Goal: Information Seeking & Learning: Learn about a topic

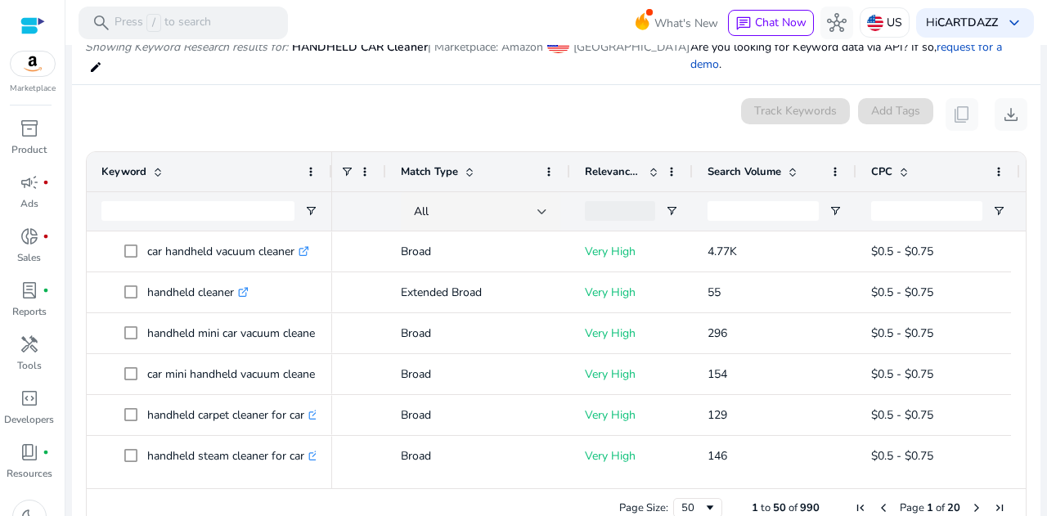
click at [774, 164] on span "Search Volume" at bounding box center [744, 171] width 74 height 15
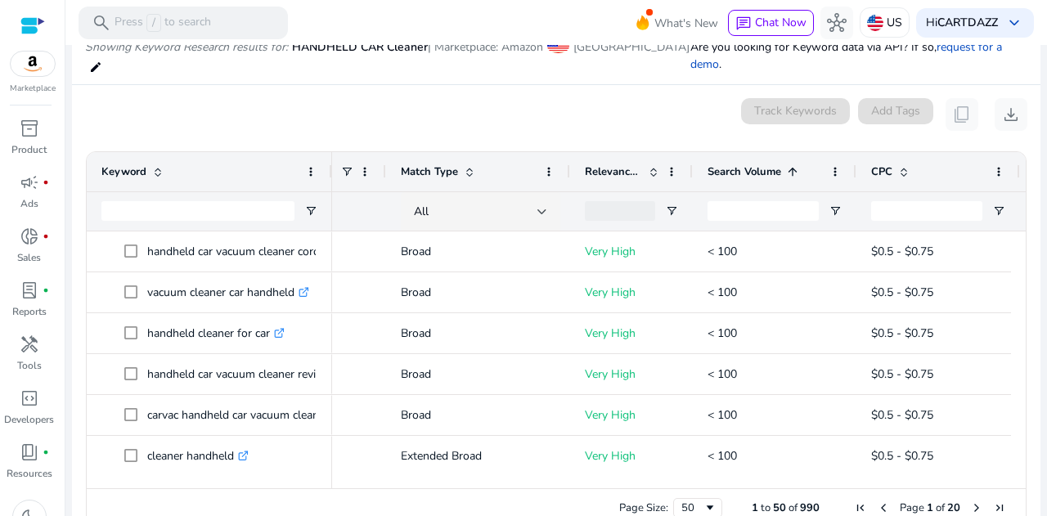
click at [774, 164] on span "Search Volume" at bounding box center [744, 171] width 74 height 15
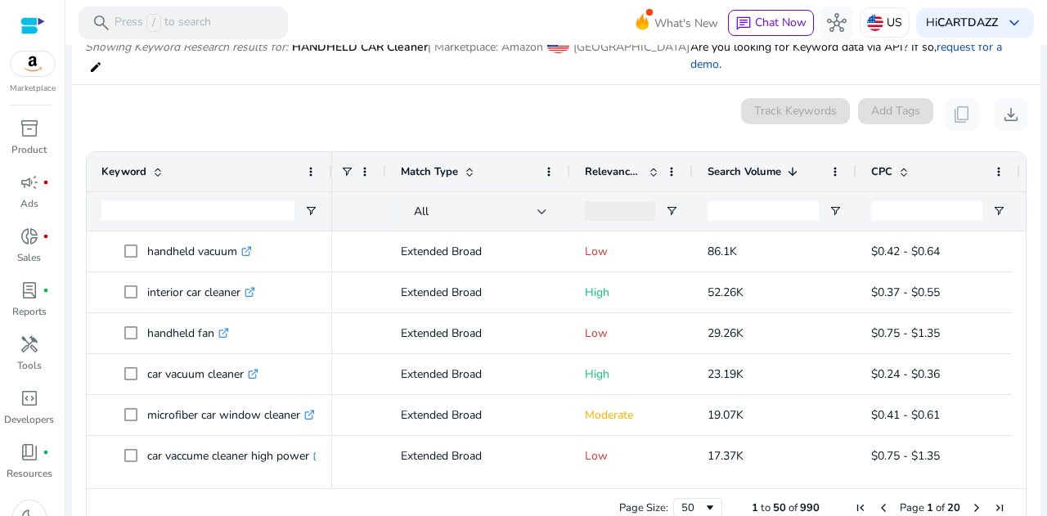
click at [715, 156] on div "Search Volume 1" at bounding box center [765, 171] width 116 height 31
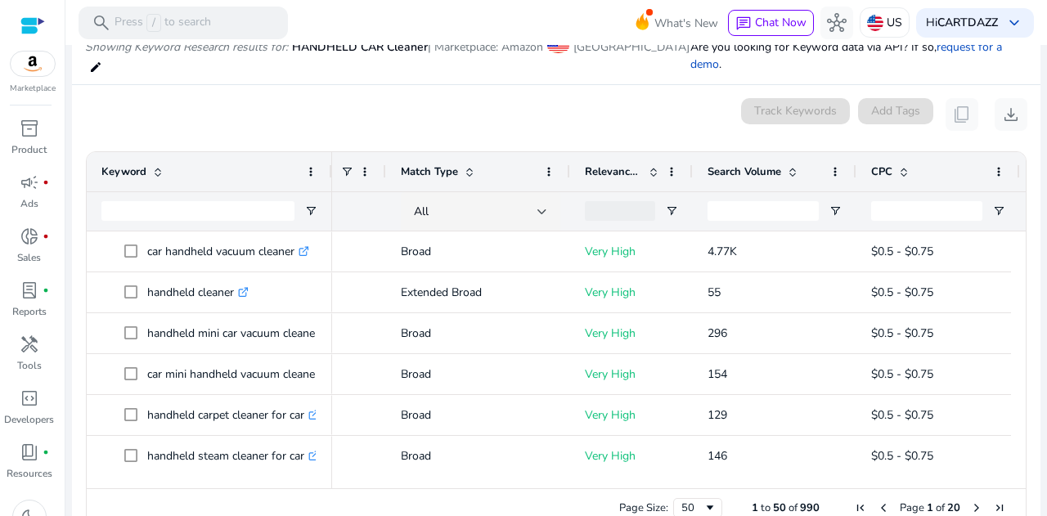
click at [723, 164] on span "Search Volume" at bounding box center [744, 171] width 74 height 15
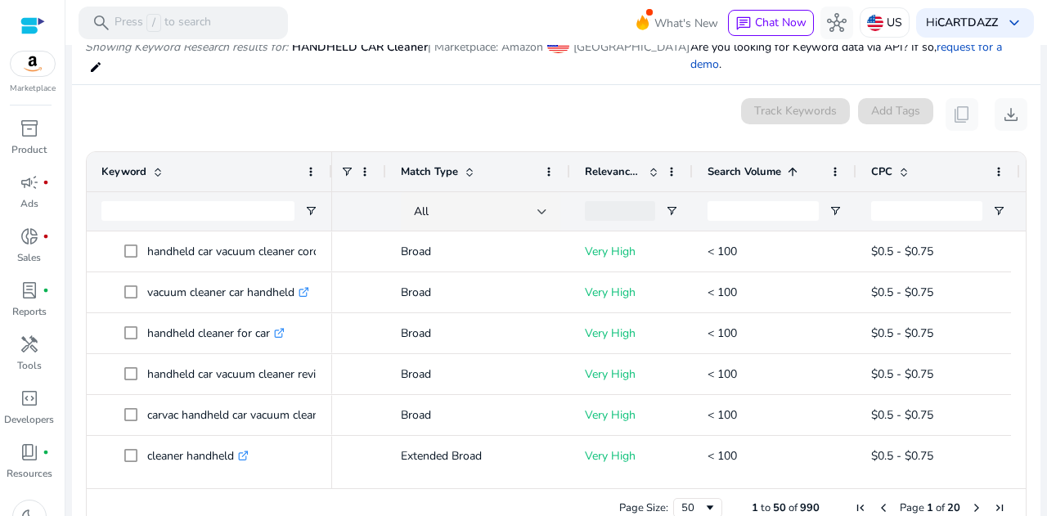
click at [723, 164] on span "Search Volume" at bounding box center [744, 171] width 74 height 15
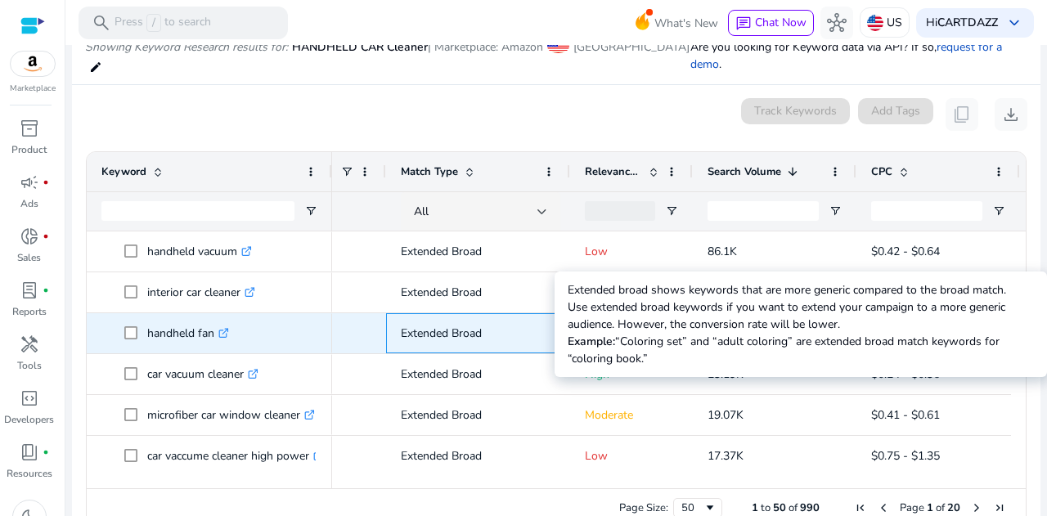
drag, startPoint x: 400, startPoint y: 315, endPoint x: 412, endPoint y: 318, distance: 12.7
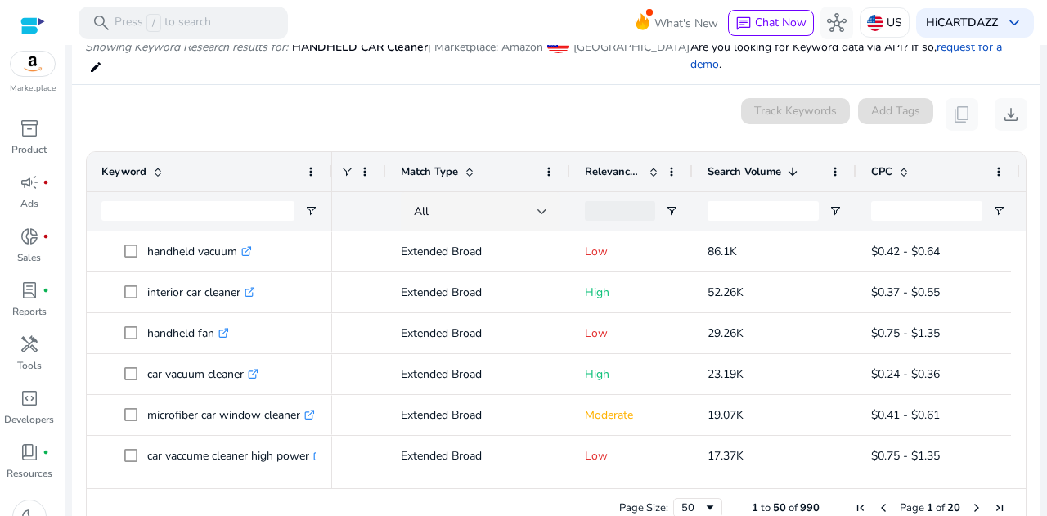
click at [545, 98] on div "0 keyword(s) selected Track Keywords Add Tags content_copy download" at bounding box center [556, 114] width 942 height 33
click at [617, 164] on span "Relevance Score" at bounding box center [613, 171] width 57 height 15
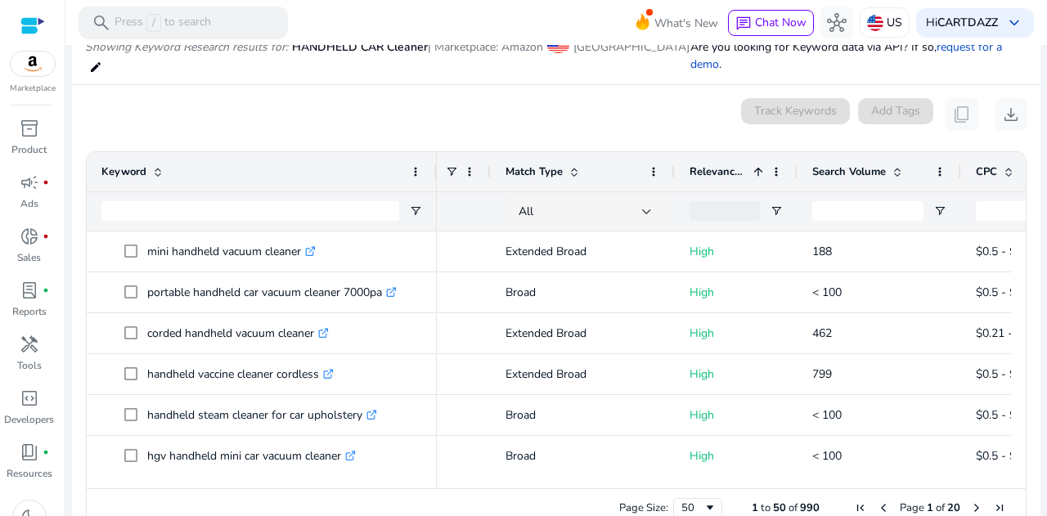
drag, startPoint x: 330, startPoint y: 156, endPoint x: 435, endPoint y: 186, distance: 108.7
click at [435, 186] on div "Keyword" at bounding box center [262, 191] width 350 height 79
click at [873, 164] on span "Search Volume" at bounding box center [849, 171] width 74 height 15
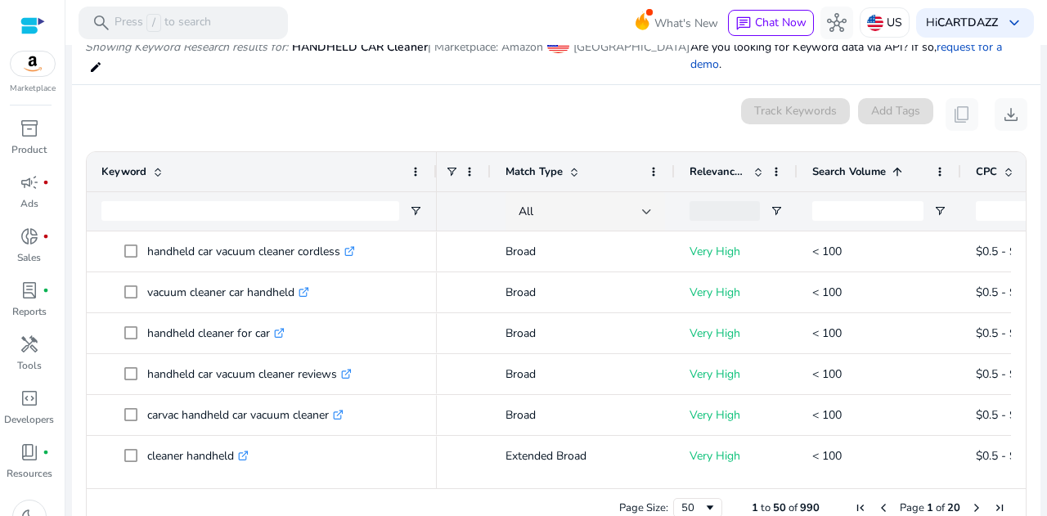
click at [873, 164] on span "Search Volume" at bounding box center [849, 171] width 74 height 15
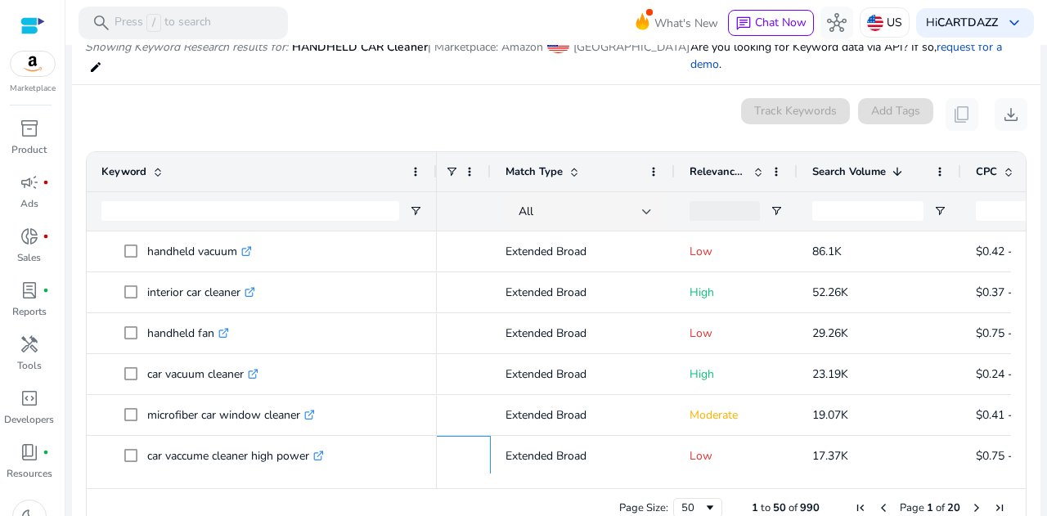
drag, startPoint x: 345, startPoint y: 554, endPoint x: 0, endPoint y: 513, distance: 347.6
drag, startPoint x: 11, startPoint y: 429, endPoint x: 29, endPoint y: 442, distance: 22.2
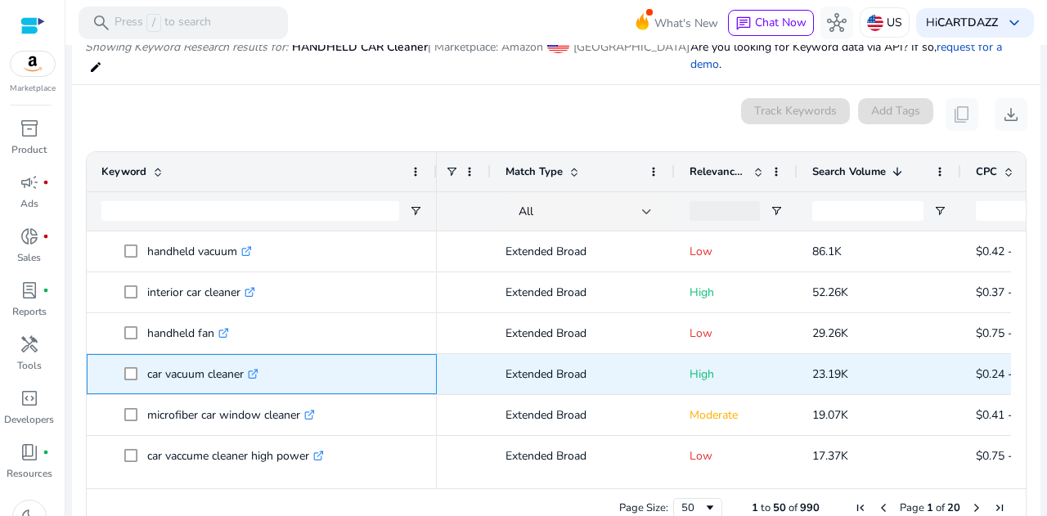
drag, startPoint x: 6, startPoint y: 168, endPoint x: 417, endPoint y: 338, distance: 444.8
click at [417, 355] on div "car vacuum cleaner .st0{fill:#2c8af8}" at bounding box center [261, 374] width 321 height 38
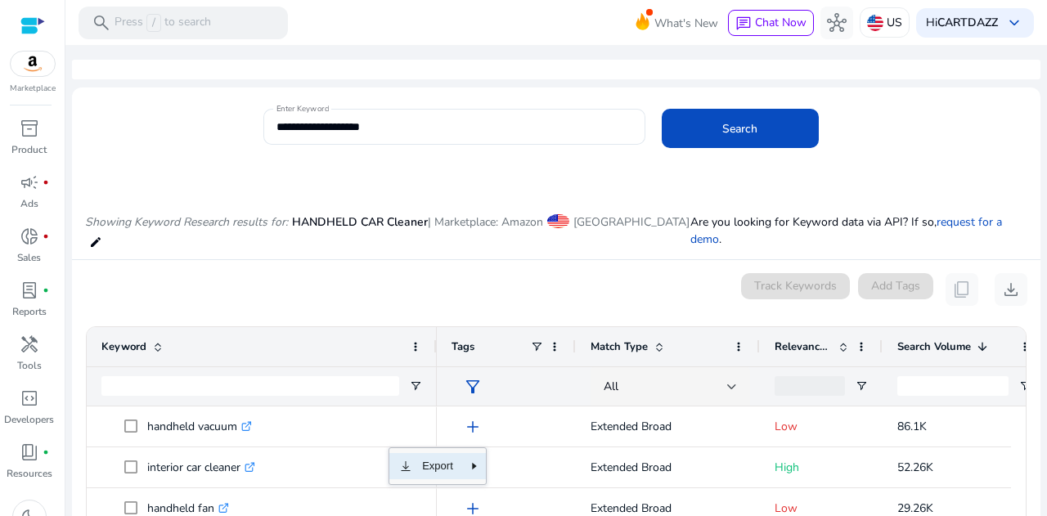
scroll to position [0, 85]
